Goal: Information Seeking & Learning: Find specific fact

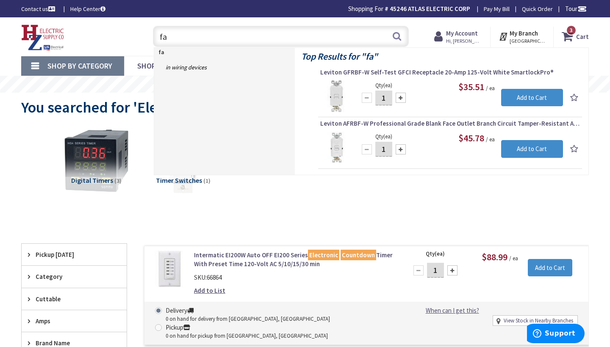
type input "f"
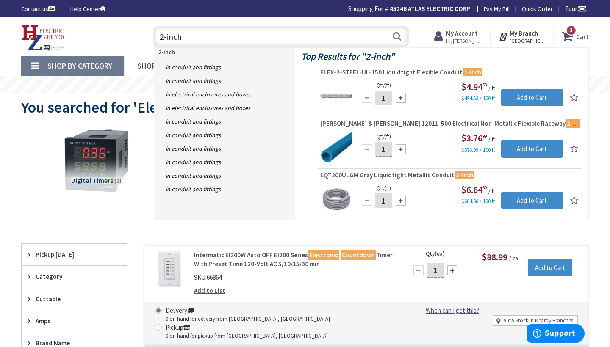
click at [158, 39] on input "2-inch" at bounding box center [281, 36] width 256 height 21
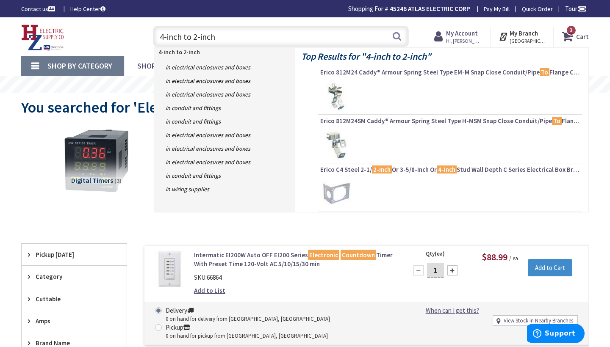
click at [223, 38] on input "4-inch to 2-inch" at bounding box center [281, 36] width 256 height 21
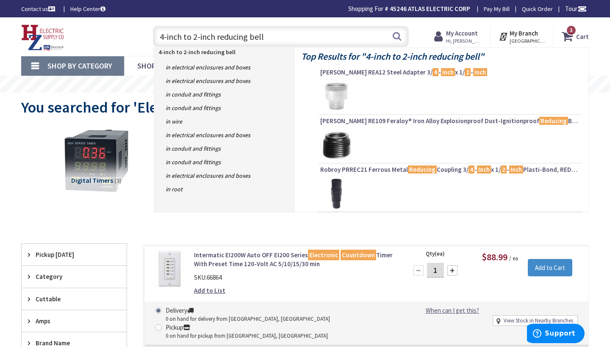
click at [216, 36] on input "4-inch to 2-inch reducing bell" at bounding box center [281, 36] width 256 height 21
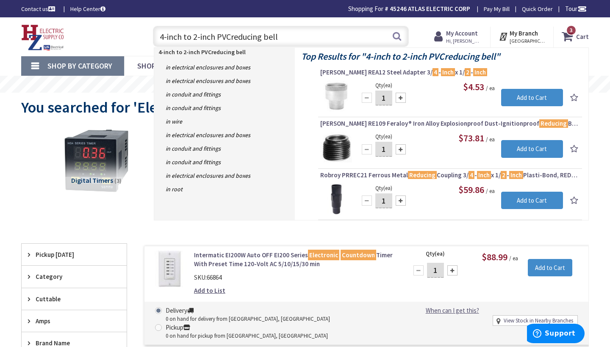
type input "4-inch to 2-inch PVC reducing bell"
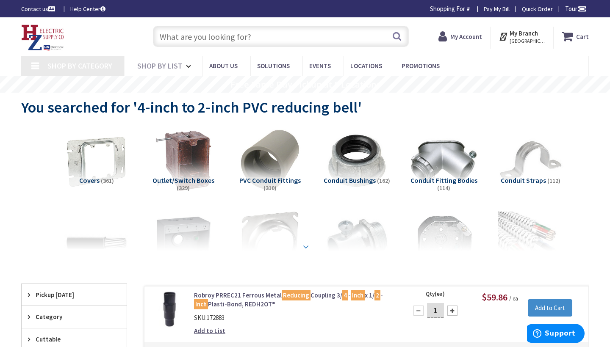
type input "[PERSON_NAME][GEOGRAPHIC_DATA], [GEOGRAPHIC_DATA]"
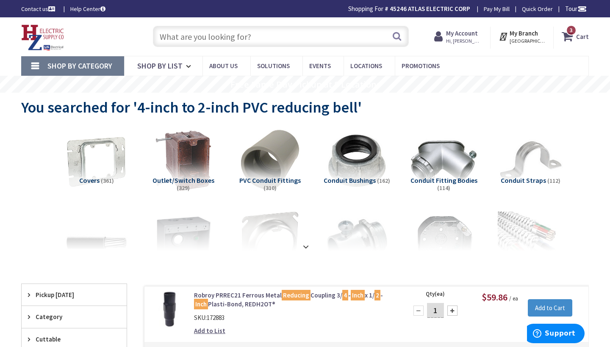
click at [169, 39] on input "text" at bounding box center [281, 36] width 256 height 21
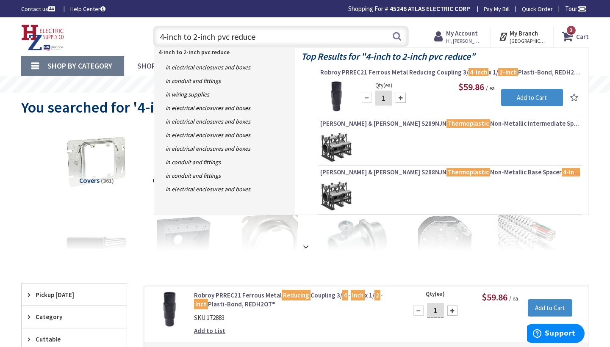
type input "4-inch to 2-inch pvc reducer"
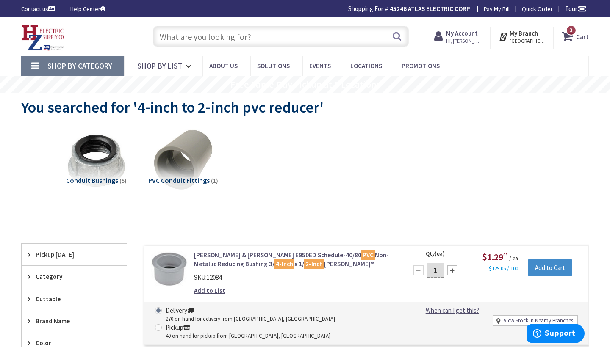
click at [162, 36] on input "text" at bounding box center [281, 36] width 256 height 21
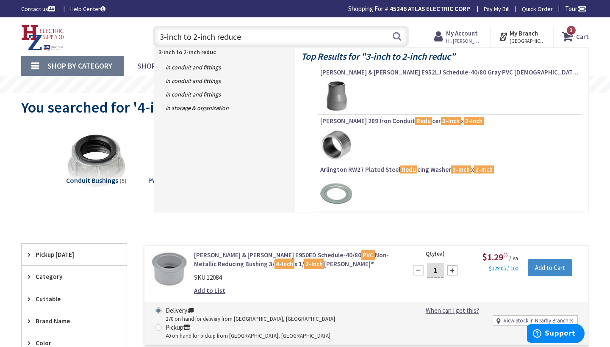
type input "3-inch to 2-inch reducer"
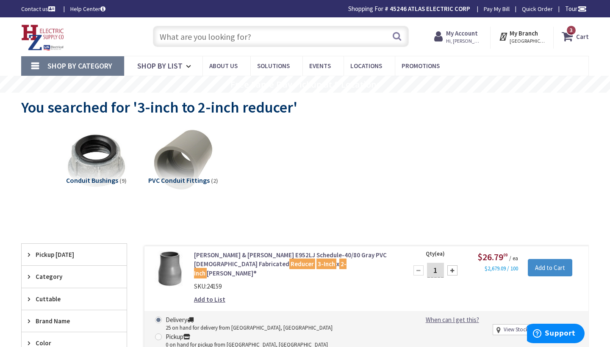
click at [163, 35] on input "text" at bounding box center [281, 36] width 256 height 21
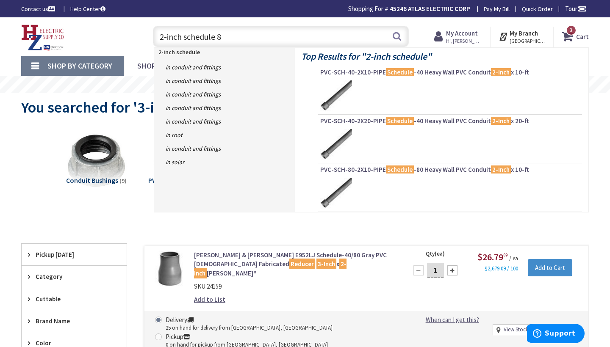
type input "2-inch schedule 80"
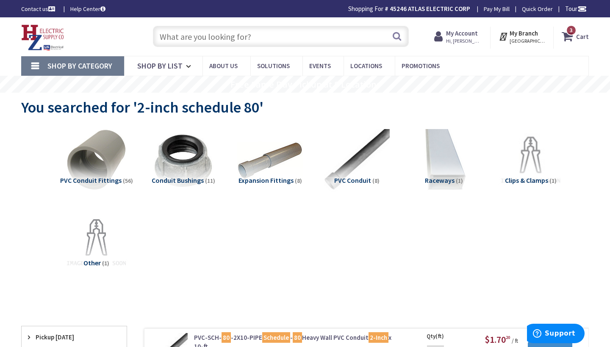
click at [161, 37] on input "text" at bounding box center [281, 36] width 256 height 21
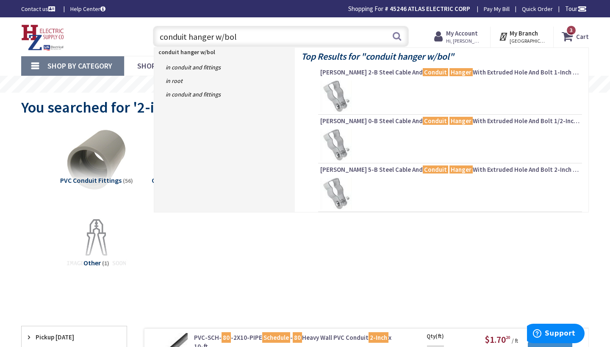
type input "conduit hanger w/bolt"
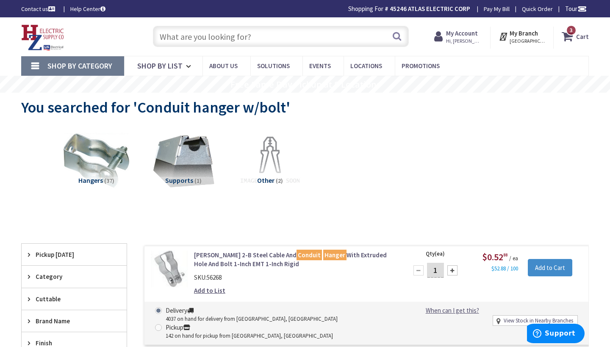
click at [164, 36] on input "text" at bounding box center [281, 36] width 256 height 21
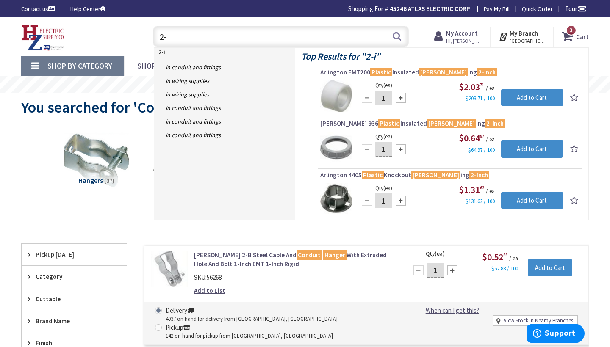
type input "2"
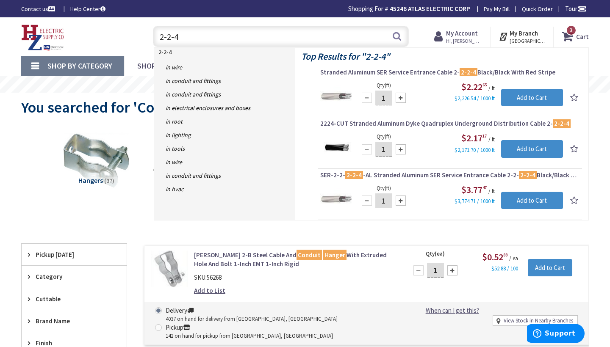
type input "2-2-4"
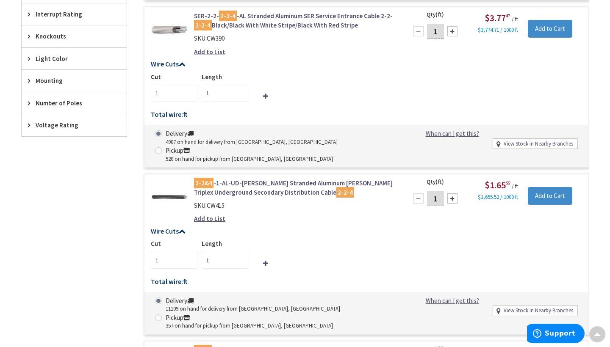
scroll to position [618, 0]
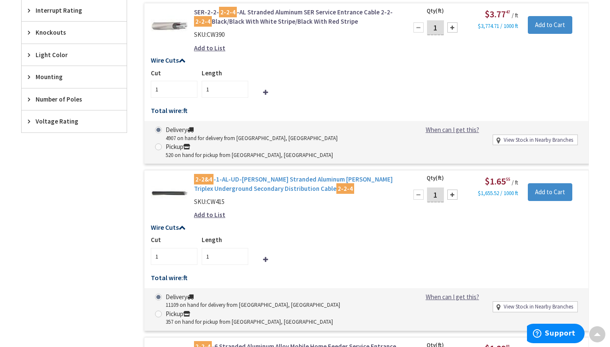
click at [262, 175] on link "2-2&4 -1-AL-UD-STEPHENS Stranded Aluminum Stephens Triplex Underground Secondar…" at bounding box center [295, 184] width 203 height 18
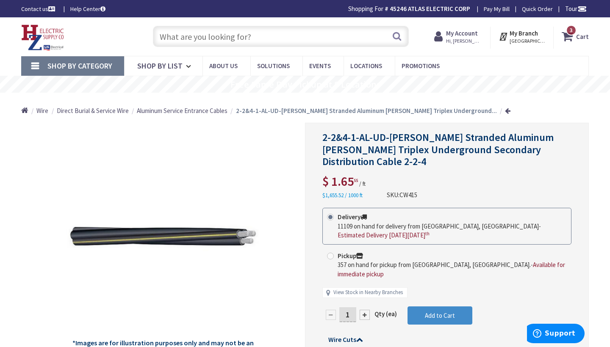
click at [165, 37] on input "text" at bounding box center [281, 36] width 256 height 21
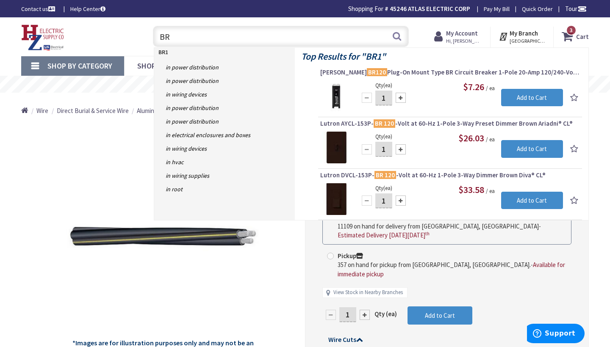
type input "B"
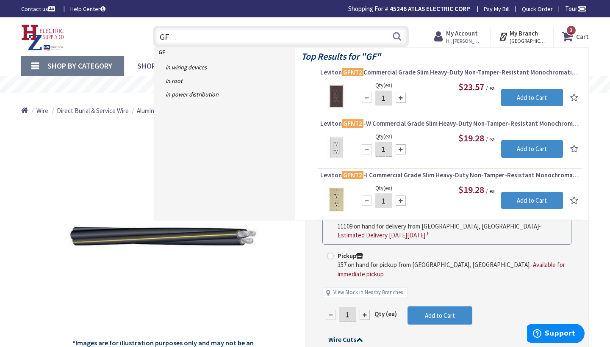
type input "G"
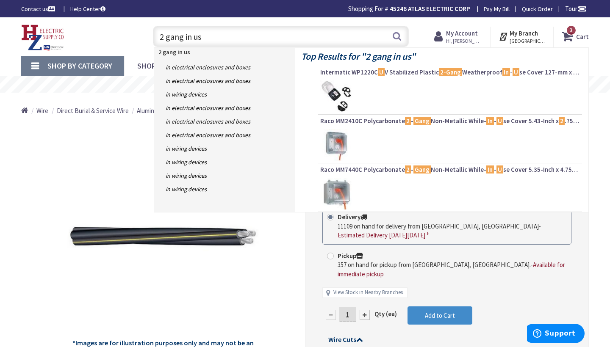
type input "2 gang in use"
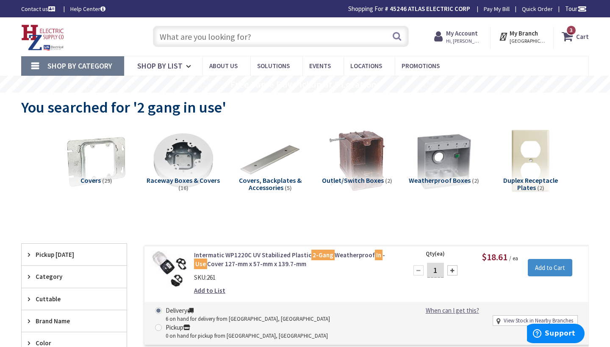
click at [162, 36] on input "text" at bounding box center [281, 36] width 256 height 21
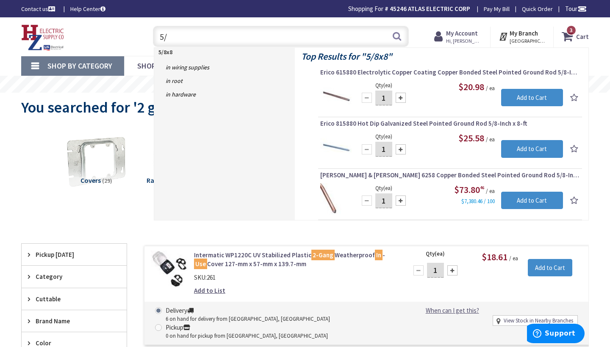
type input "5"
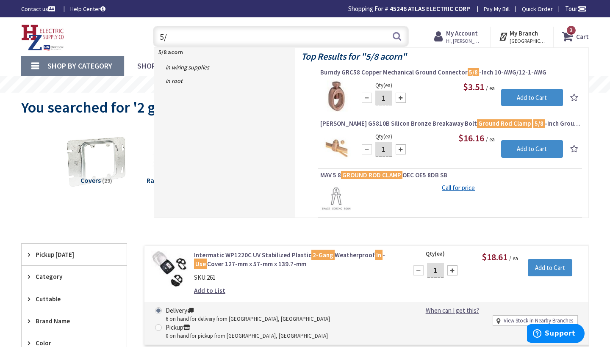
type input "5"
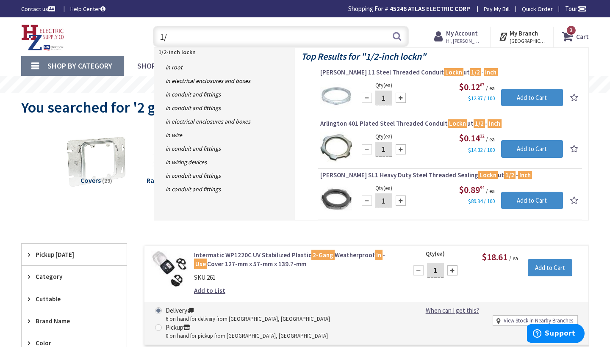
type input "1"
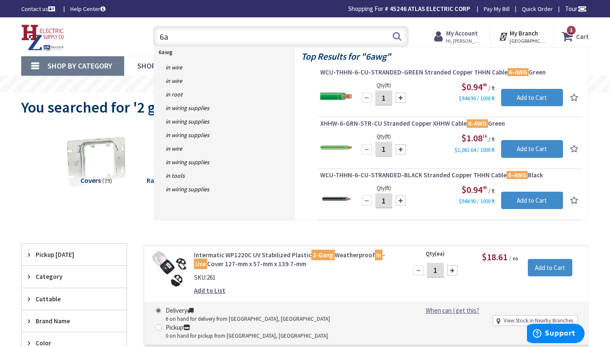
type input "6"
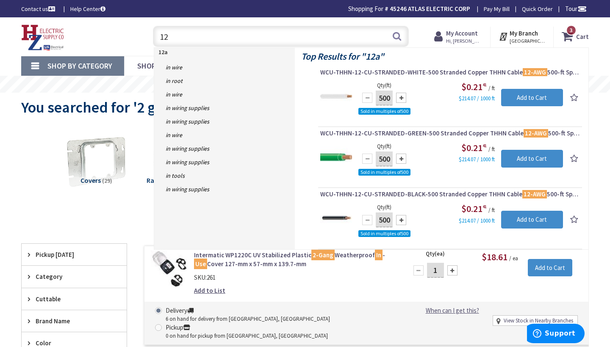
type input "1"
